Goal: Transaction & Acquisition: Purchase product/service

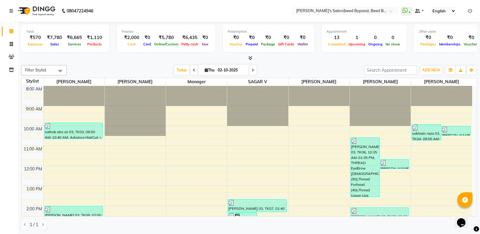
drag, startPoint x: 344, startPoint y: 148, endPoint x: 346, endPoint y: 165, distance: 16.5
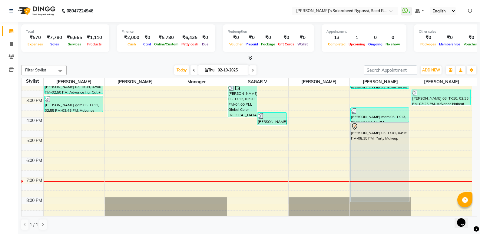
scroll to position [129, 0]
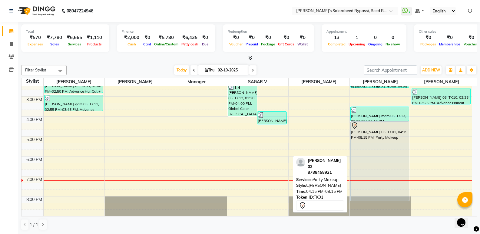
click at [395, 150] on div "[PERSON_NAME] 03, TK01, 04:15 PM-08:15 PM, Party Makeup" at bounding box center [380, 161] width 58 height 79
select select "7"
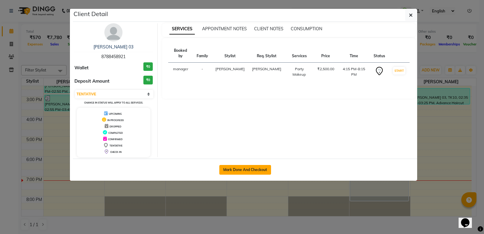
click at [258, 169] on button "Mark Done And Checkout" at bounding box center [246, 170] width 52 height 10
select select "4176"
select select "service"
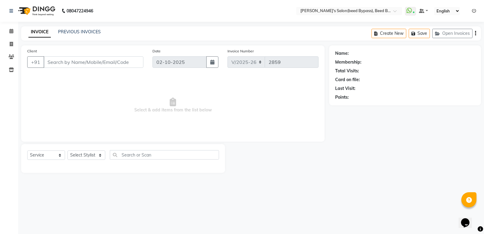
type input "87******21"
select select "77699"
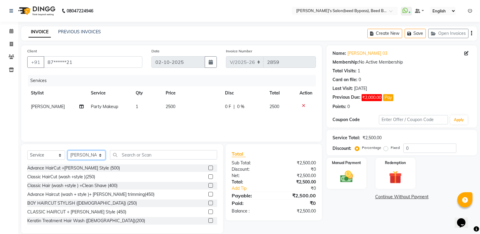
click at [92, 154] on select "Select Stylist [PERSON_NAME] manager [PERSON_NAME] V sagar [PERSON_NAME] [PERSO…" at bounding box center [87, 154] width 38 height 9
click at [68, 150] on select "Select Stylist [PERSON_NAME] manager [PERSON_NAME] V sagar [PERSON_NAME] [PERSO…" at bounding box center [87, 154] width 38 height 9
click at [129, 155] on input "text" at bounding box center [163, 154] width 107 height 9
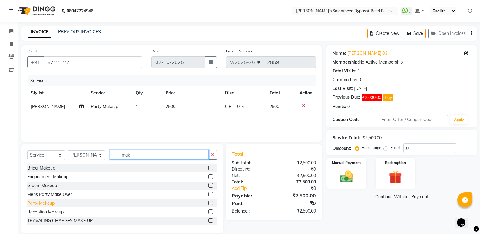
type input "mak"
click at [52, 203] on div "Party Makeup" at bounding box center [40, 203] width 27 height 6
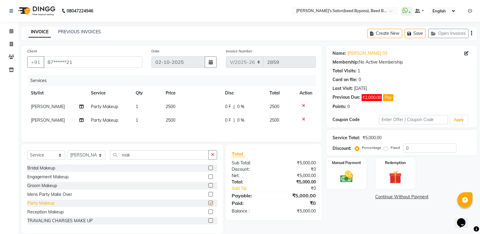
checkbox input "false"
click at [146, 155] on input "mak" at bounding box center [159, 154] width 99 height 9
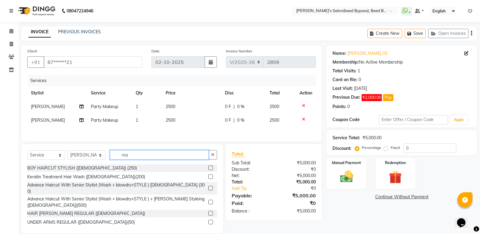
type input "m"
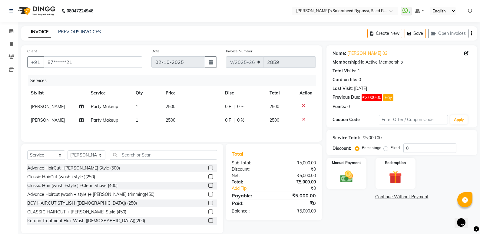
click at [179, 106] on td "2500" at bounding box center [191, 107] width 59 height 14
select select "77699"
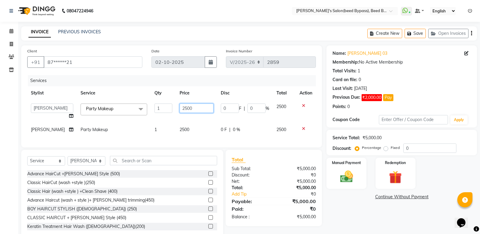
click at [195, 109] on input "2500" at bounding box center [197, 108] width 34 height 9
type input "2000"
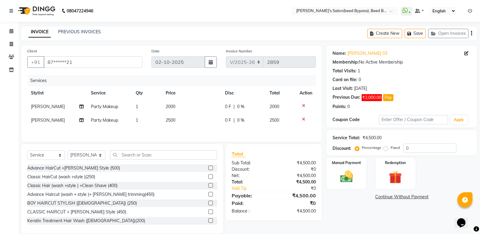
click at [155, 120] on tbody "[PERSON_NAME] Party Makeup 1 2000 0 F | 0 % 2000 [PERSON_NAME] Party Makeup 1 2…" at bounding box center [171, 113] width 289 height 27
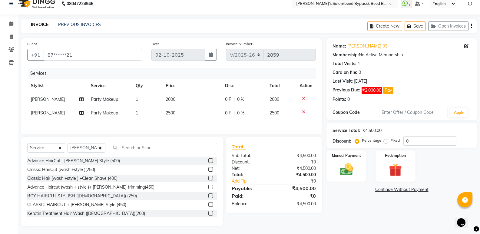
scroll to position [9, 0]
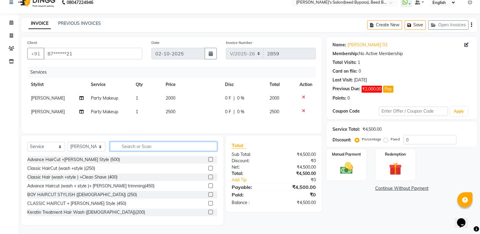
click at [142, 145] on input "text" at bounding box center [163, 146] width 107 height 9
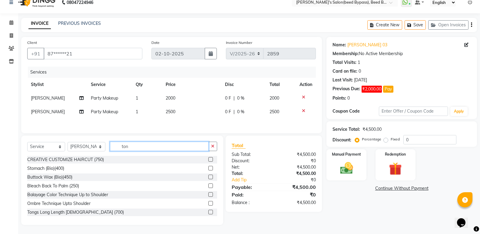
scroll to position [0, 0]
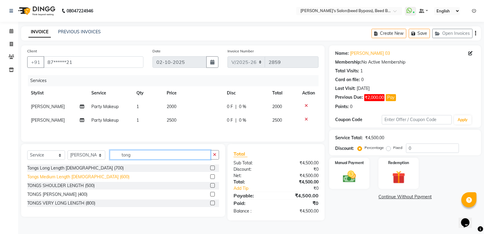
type input "tong"
click at [97, 177] on div "Tongs Medium Length [DEMOGRAPHIC_DATA] (600)" at bounding box center [78, 177] width 102 height 6
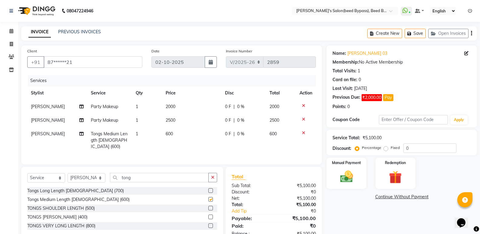
checkbox input "false"
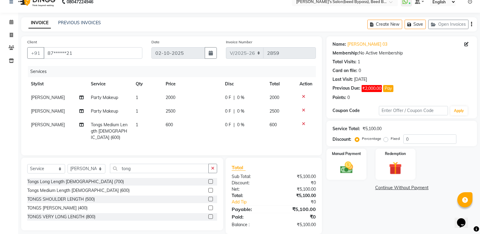
scroll to position [16, 0]
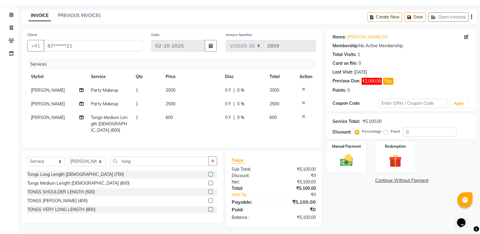
click at [45, 120] on span "[PERSON_NAME]" at bounding box center [48, 117] width 34 height 5
select select "77699"
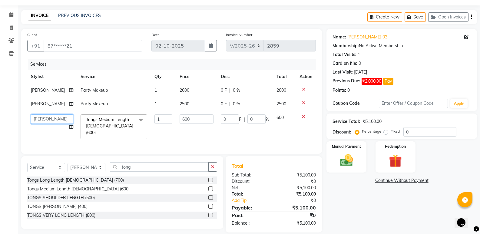
click at [48, 118] on select "[PERSON_NAME] manager [PERSON_NAME] V sagar [PERSON_NAME] [PERSON_NAME]" at bounding box center [52, 118] width 42 height 9
select select "22808"
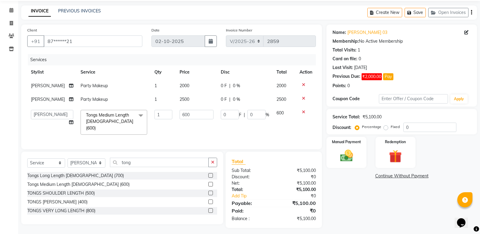
scroll to position [22, 0]
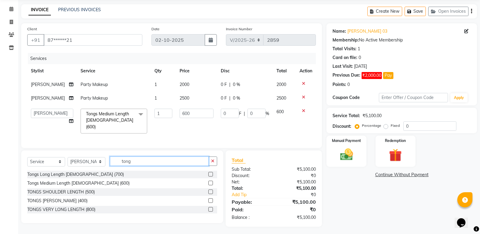
click at [140, 161] on input "tong" at bounding box center [159, 161] width 99 height 9
type input "t"
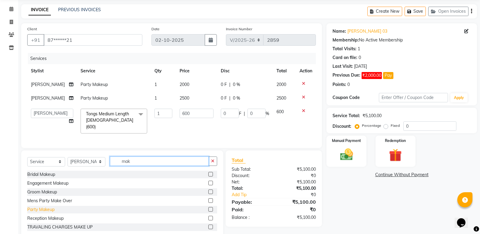
type input "mak"
click at [51, 209] on div "Party Makeup" at bounding box center [40, 209] width 27 height 6
checkbox input "false"
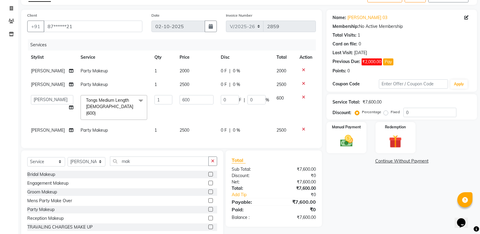
scroll to position [49, 0]
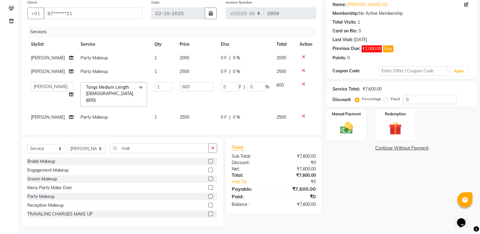
click at [185, 111] on td "2500" at bounding box center [196, 118] width 41 height 14
select select "77699"
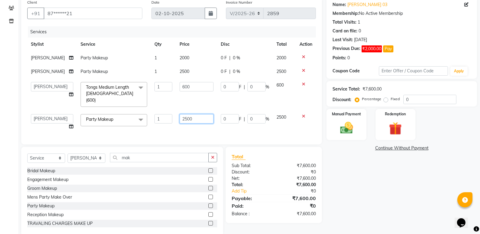
click at [195, 114] on input "2500" at bounding box center [197, 118] width 34 height 9
type input "2"
type input "900"
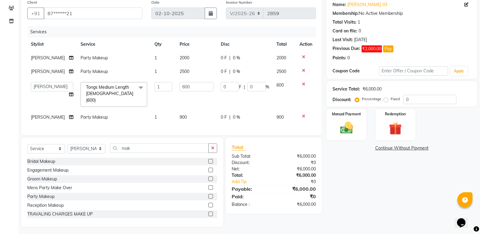
click at [190, 126] on div "Services Stylist Service Qty Price Disc Total Action [PERSON_NAME] Party Makeup…" at bounding box center [171, 77] width 289 height 103
click at [302, 57] on icon at bounding box center [303, 57] width 3 height 4
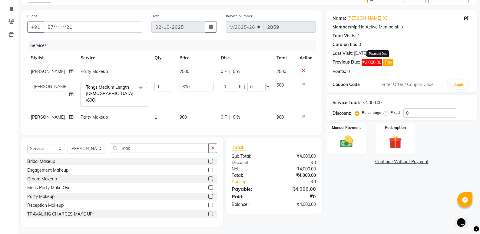
click at [389, 63] on button "Pay" at bounding box center [388, 62] width 10 height 7
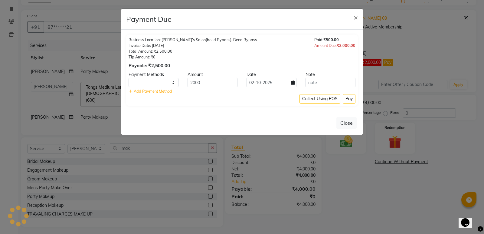
select select "1"
click at [356, 18] on span "×" at bounding box center [356, 17] width 4 height 9
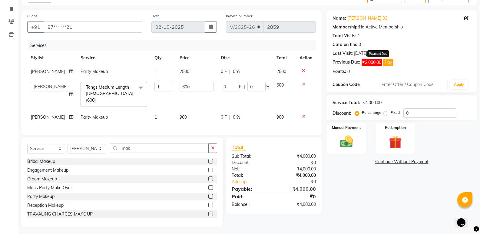
click at [391, 63] on button "Pay" at bounding box center [388, 62] width 10 height 7
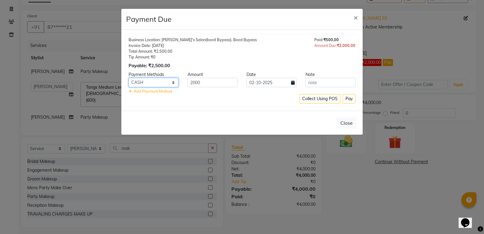
click at [172, 81] on select "CARD CASH Bank GPay PhonePe PayTM BharatPay" at bounding box center [154, 82] width 50 height 9
select select "7"
click at [129, 78] on select "CARD CASH Bank GPay PhonePe PayTM BharatPay" at bounding box center [154, 82] width 50 height 9
click at [348, 99] on button "Pay" at bounding box center [349, 98] width 13 height 9
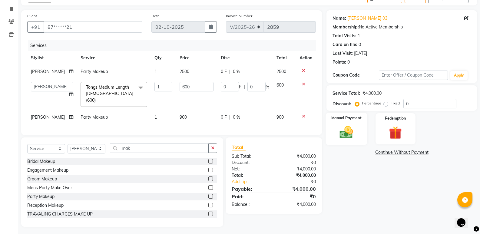
click at [347, 135] on img at bounding box center [345, 131] width 21 height 15
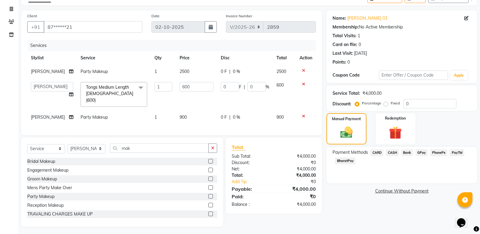
click at [439, 152] on span "PhonePe" at bounding box center [438, 152] width 17 height 7
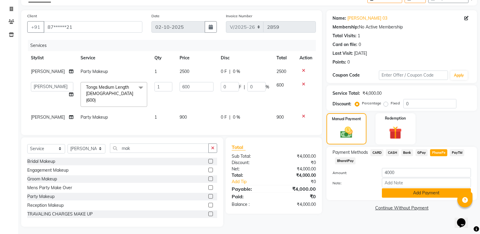
click at [422, 192] on button "Add Payment" at bounding box center [426, 192] width 89 height 9
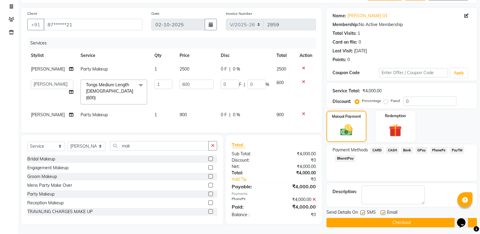
scroll to position [40, 0]
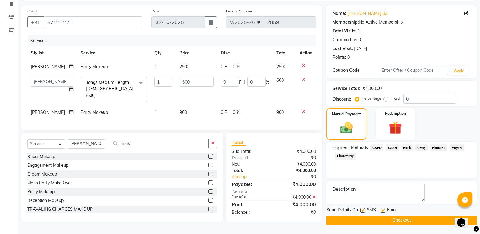
click at [398, 218] on button "Checkout" at bounding box center [401, 220] width 150 height 9
